Goal: Transaction & Acquisition: Book appointment/travel/reservation

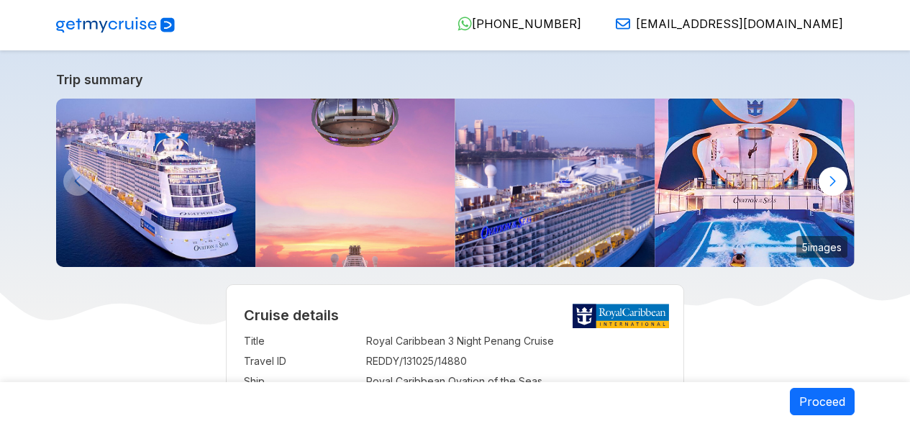
select select "**"
select select "*"
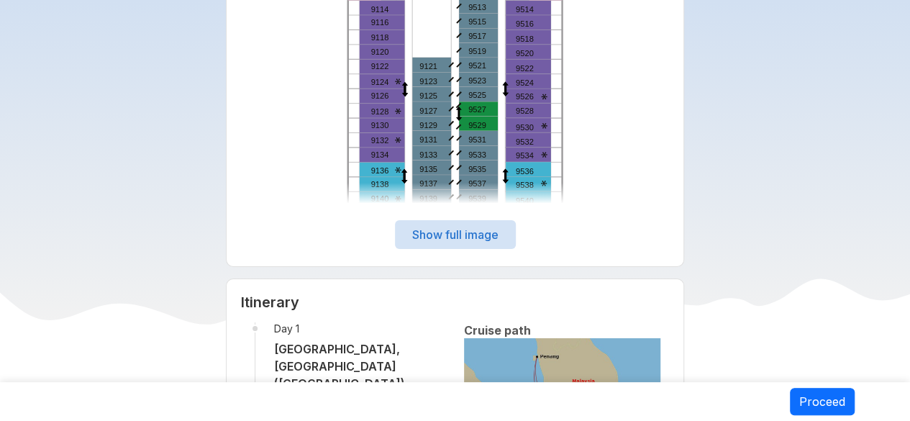
scroll to position [2445, 0]
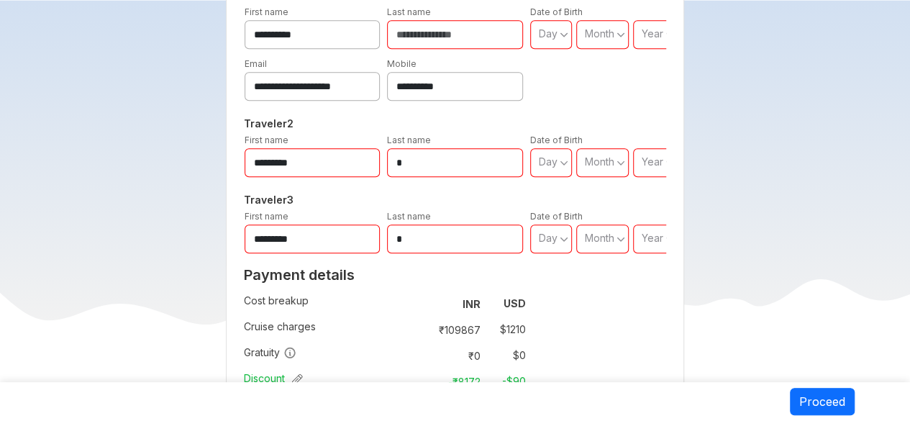
scroll to position [647, 0]
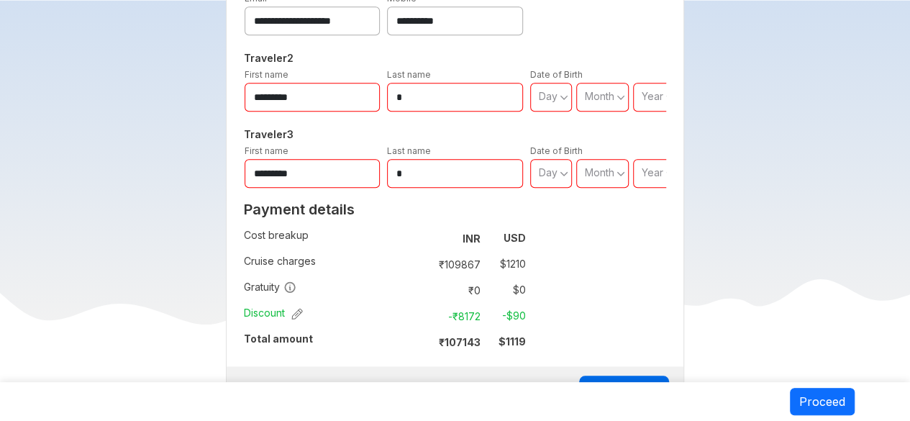
drag, startPoint x: 113, startPoint y: 176, endPoint x: 134, endPoint y: 247, distance: 74.2
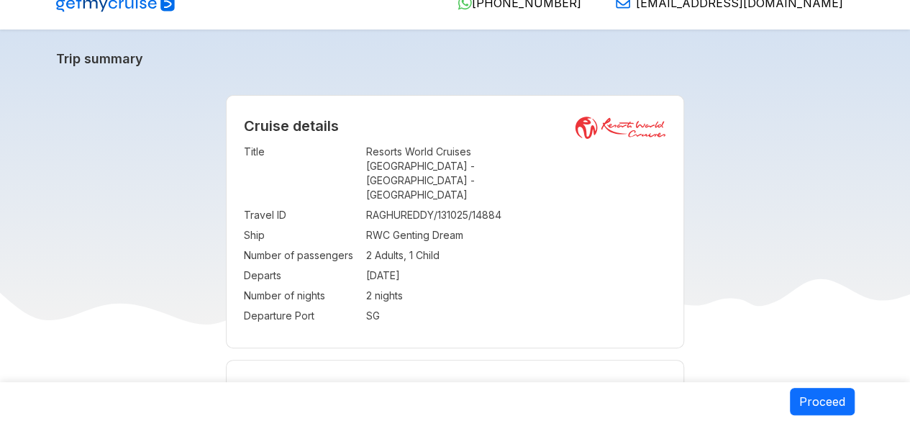
scroll to position [0, 0]
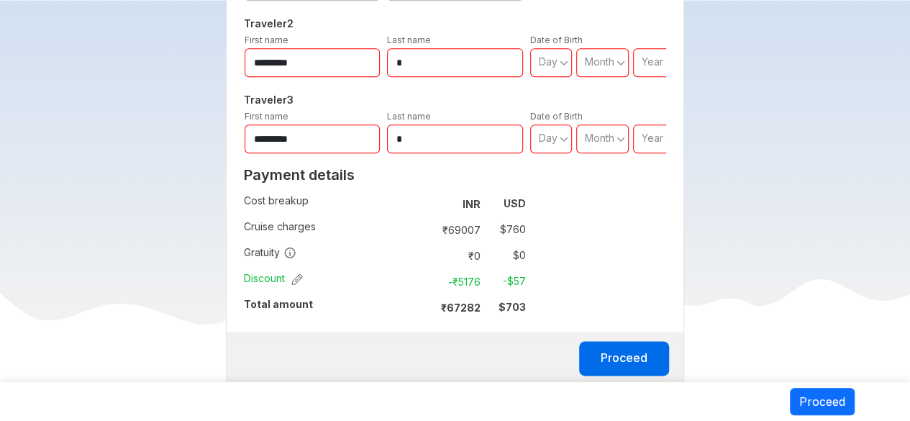
scroll to position [719, 0]
